Goal: Transaction & Acquisition: Download file/media

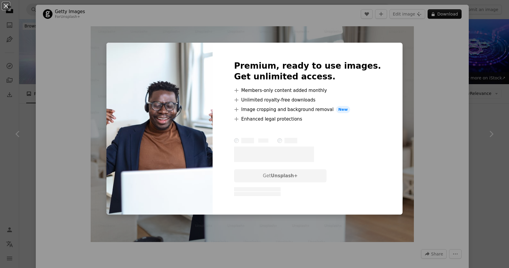
scroll to position [813, 0]
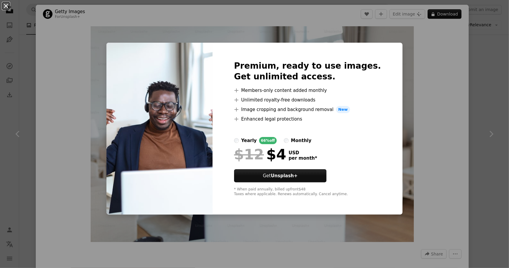
click at [2, 7] on button "An X shape" at bounding box center [5, 5] width 7 height 7
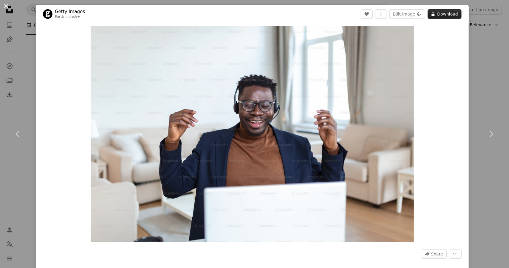
click at [445, 15] on button "A lock Download" at bounding box center [445, 14] width 34 height 10
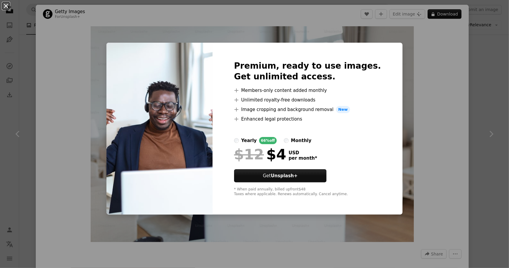
click at [7, 8] on button "An X shape" at bounding box center [5, 5] width 7 height 7
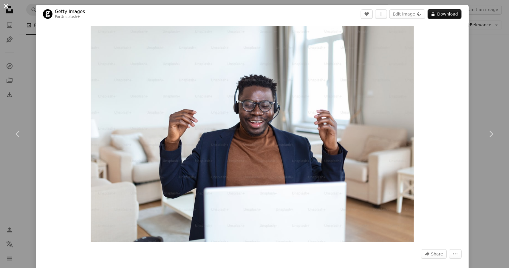
click at [5, 3] on button "An X shape" at bounding box center [5, 5] width 7 height 7
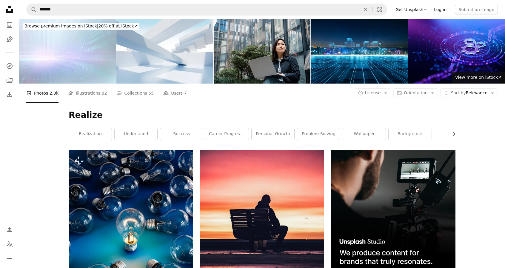
click at [445, 10] on link "Log in" at bounding box center [440, 10] width 20 height 10
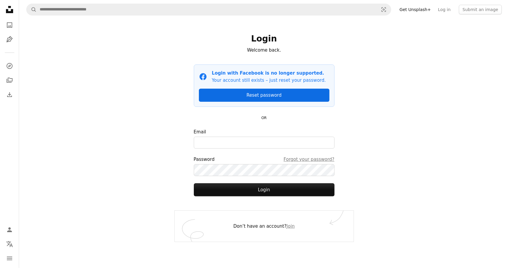
click at [272, 96] on link "Reset password" at bounding box center [264, 95] width 131 height 13
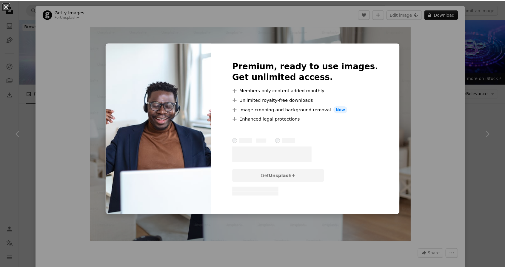
scroll to position [925, 0]
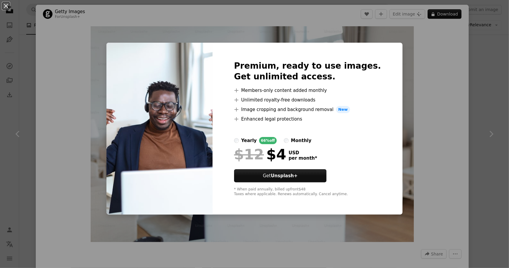
click at [409, 75] on div "An X shape Premium, ready to use images. Get unlimited access. A plus sign Memb…" at bounding box center [254, 134] width 509 height 268
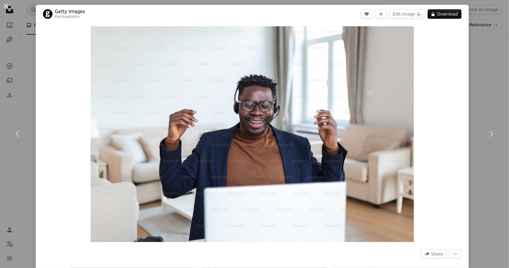
click at [7, 3] on button "An X shape" at bounding box center [5, 5] width 7 height 7
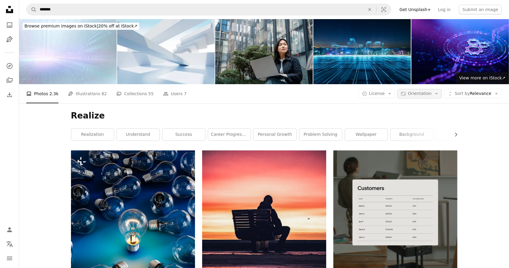
click at [434, 91] on icon "Arrow down" at bounding box center [436, 93] width 5 height 5
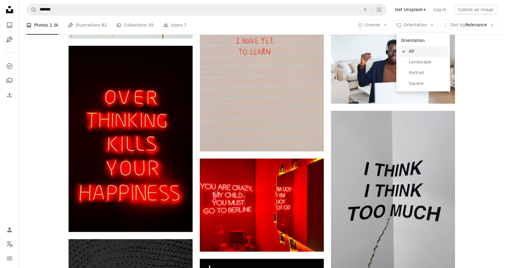
click at [411, 48] on span "All" at bounding box center [427, 51] width 36 height 6
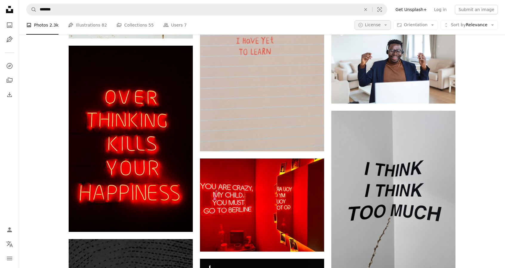
click at [381, 29] on button "A copyright icon © License Arrow down" at bounding box center [372, 25] width 37 height 10
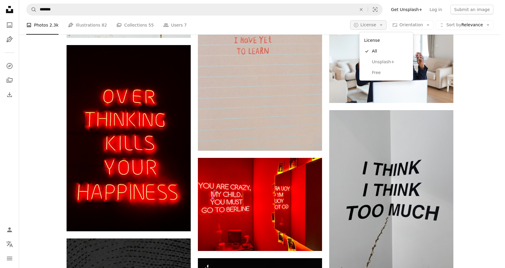
click at [381, 29] on button "A copyright icon © License Arrow down" at bounding box center [368, 25] width 37 height 10
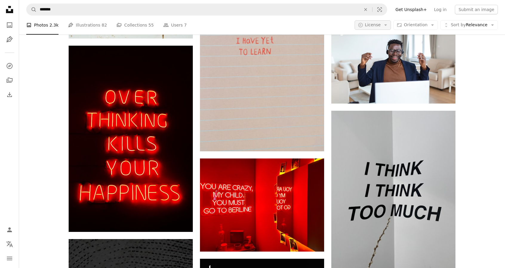
click at [381, 25] on span "License" at bounding box center [373, 24] width 16 height 5
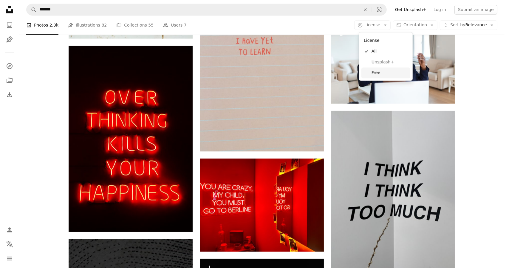
click at [377, 74] on span "Free" at bounding box center [390, 73] width 36 height 6
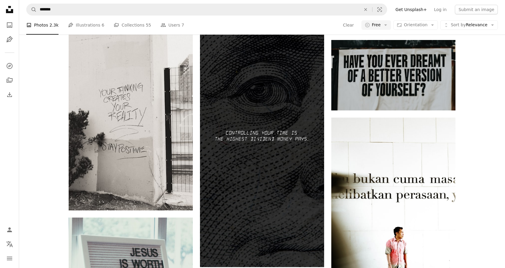
scroll to position [1402, 0]
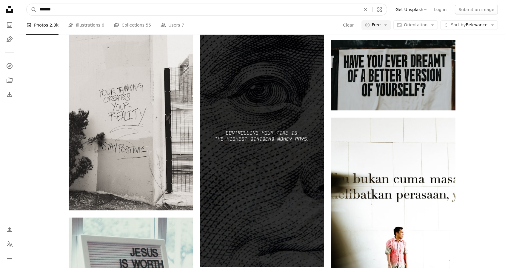
drag, startPoint x: 118, startPoint y: 7, endPoint x: 5, endPoint y: 12, distance: 112.9
type input "*****"
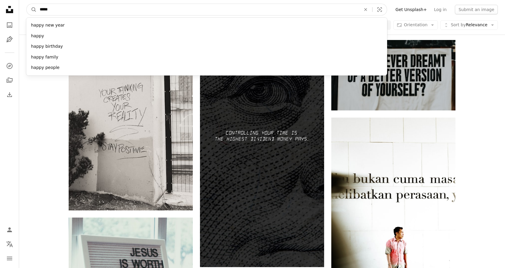
click button "A magnifying glass" at bounding box center [32, 9] width 10 height 11
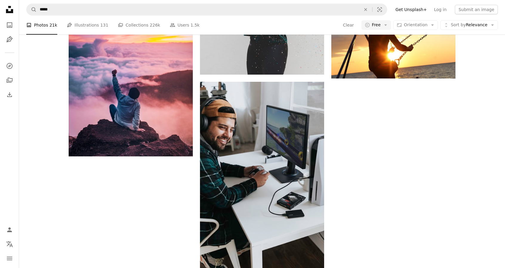
scroll to position [269, 0]
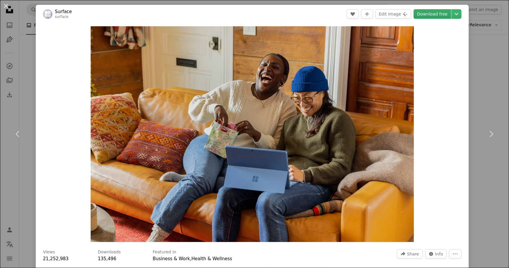
drag, startPoint x: 266, startPoint y: 112, endPoint x: 429, endPoint y: 18, distance: 188.5
click at [429, 18] on link "Download free" at bounding box center [433, 14] width 38 height 10
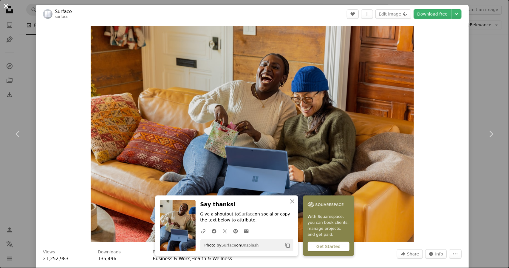
click at [7, 6] on button "An X shape" at bounding box center [5, 5] width 7 height 7
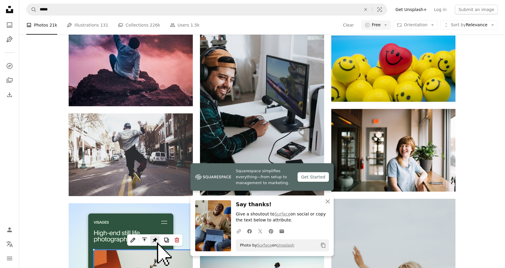
scroll to position [269, 0]
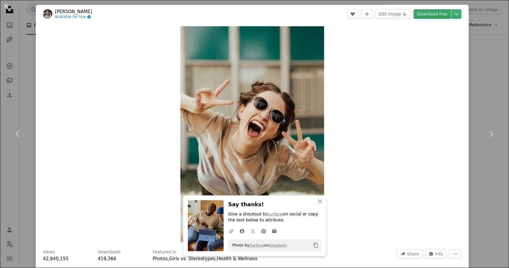
click at [431, 15] on link "Download free" at bounding box center [433, 14] width 38 height 10
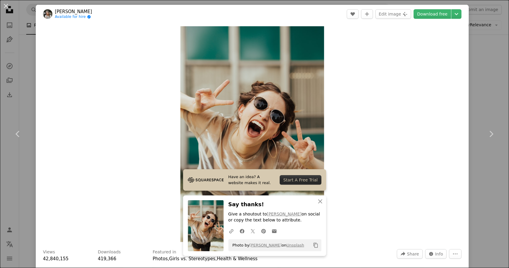
click at [476, 90] on div "An X shape Chevron left Chevron right [PERSON_NAME] Available for hire A checkm…" at bounding box center [254, 134] width 509 height 268
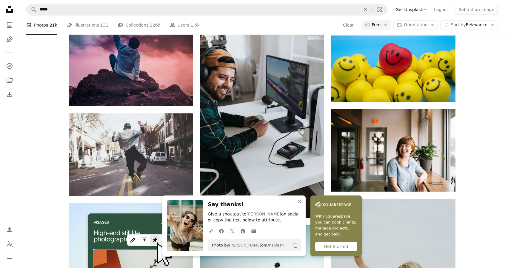
scroll to position [269, 0]
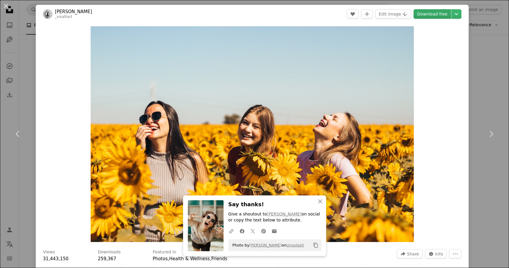
click at [425, 16] on link "Download free" at bounding box center [433, 14] width 38 height 10
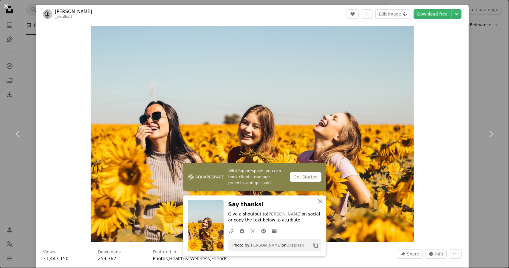
click at [318, 201] on icon "button" at bounding box center [320, 201] width 4 height 4
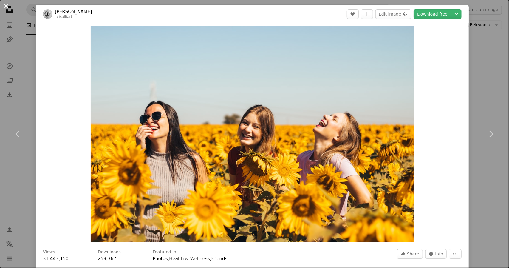
click at [6, 7] on button "An X shape" at bounding box center [5, 5] width 7 height 7
